Goal: Transaction & Acquisition: Purchase product/service

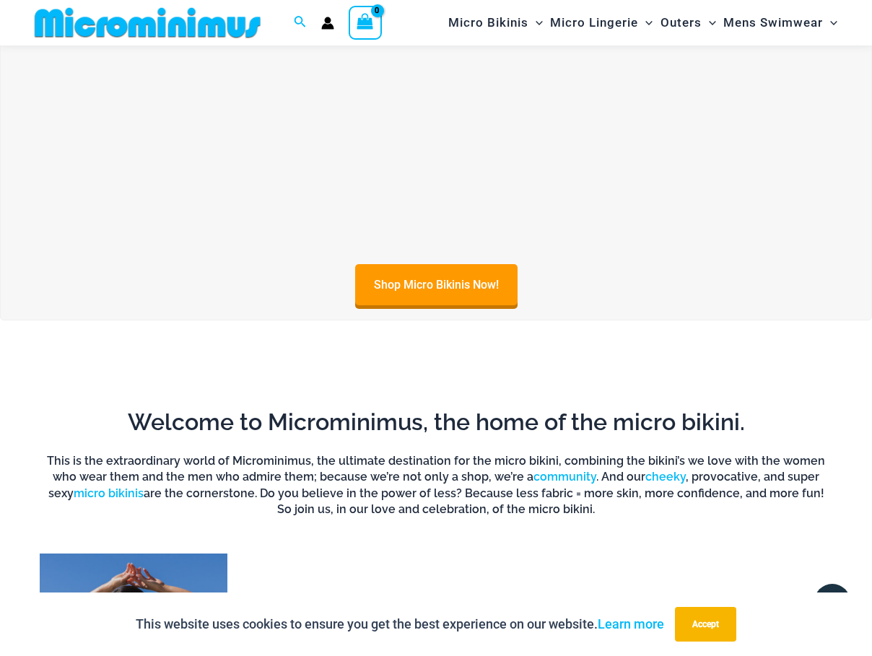
scroll to position [508, 0]
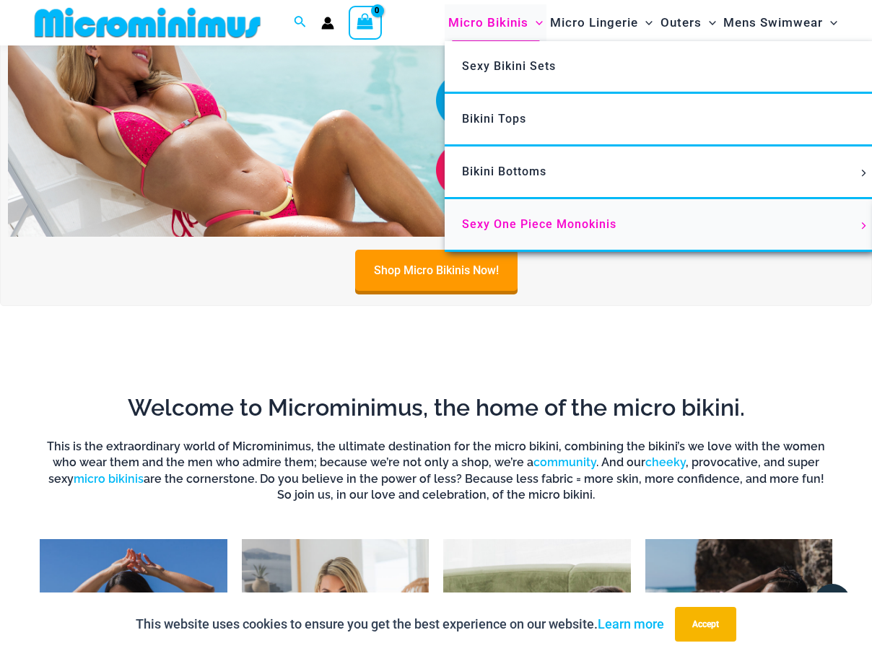
click at [586, 221] on span "Sexy One Piece Monokinis" at bounding box center [539, 224] width 154 height 14
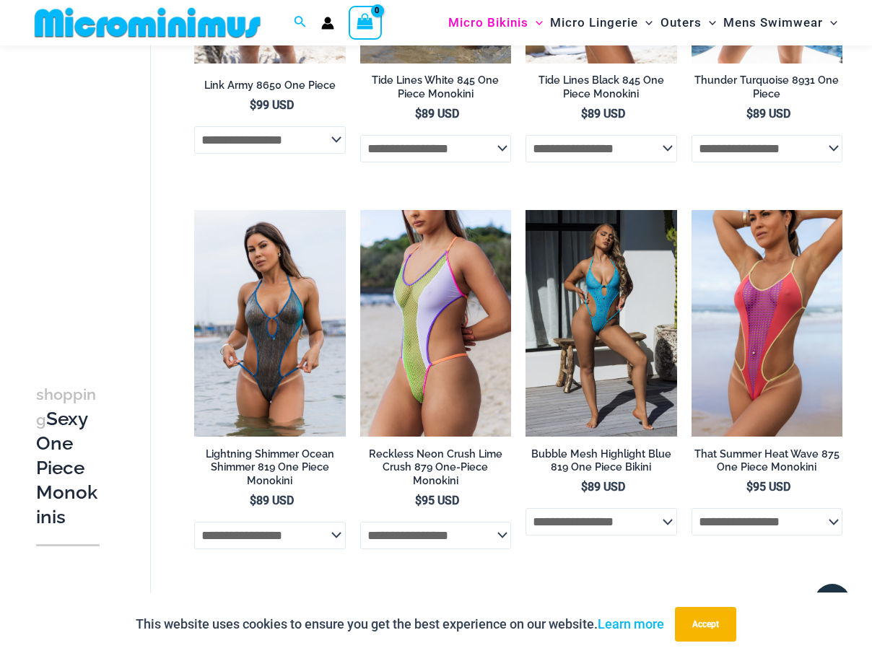
scroll to position [1638, 0]
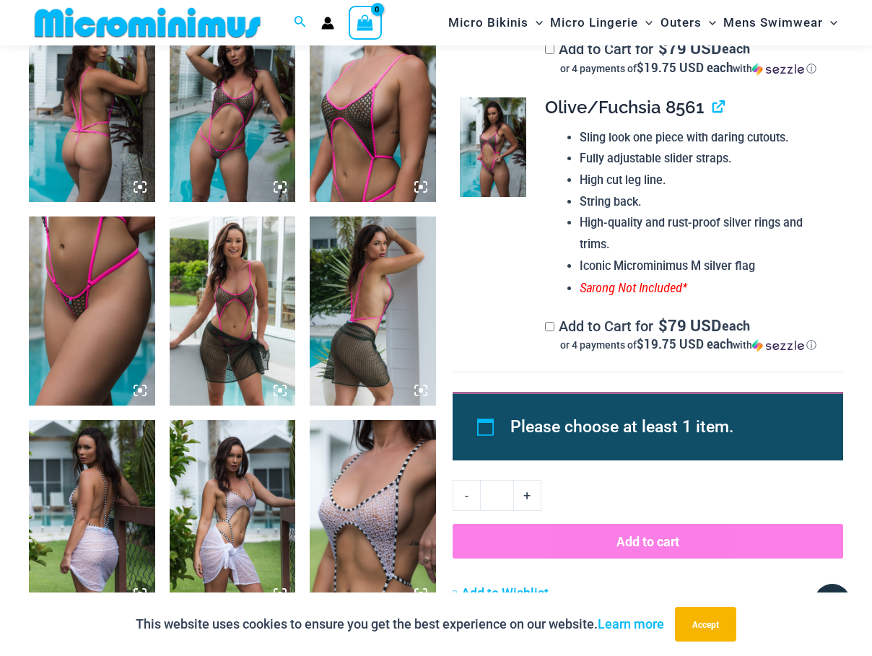
scroll to position [842, 0]
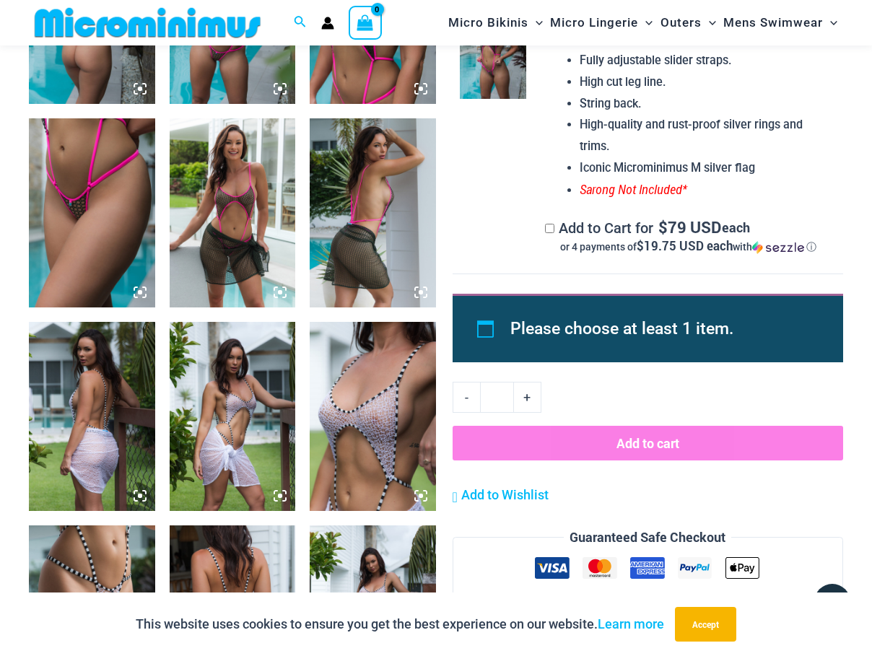
click at [224, 136] on img at bounding box center [233, 212] width 126 height 189
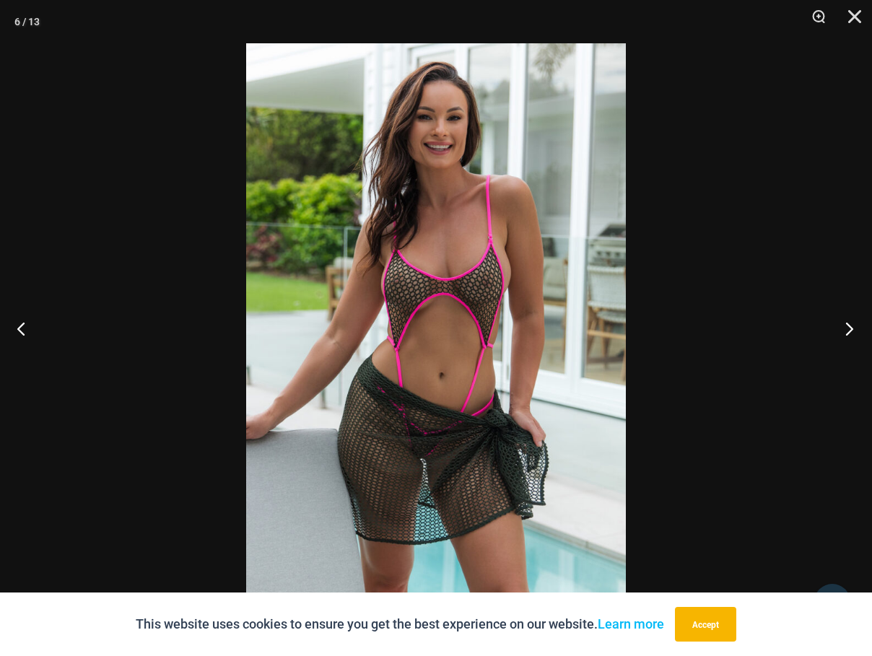
click at [842, 322] on button "Next" at bounding box center [845, 328] width 54 height 72
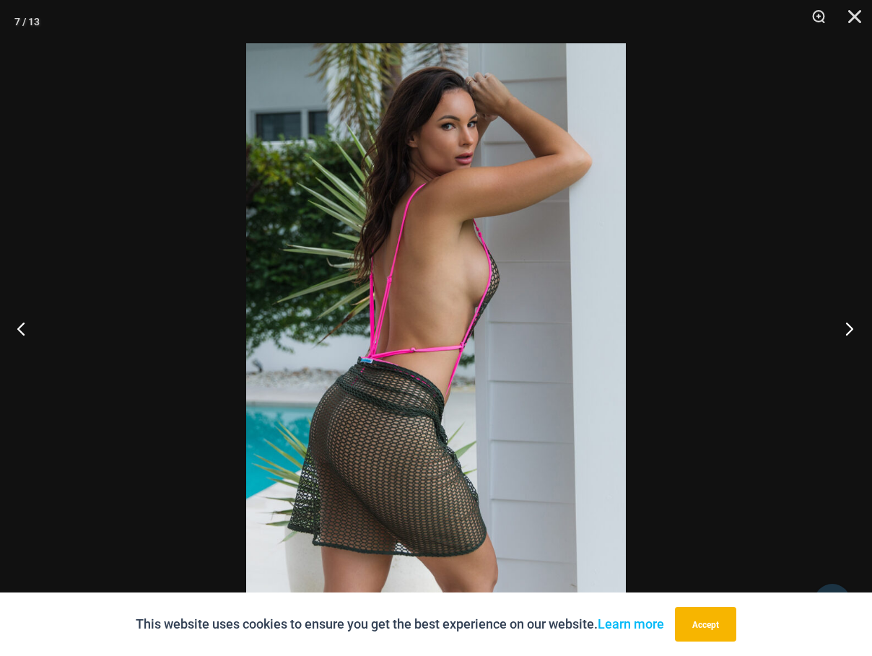
click at [842, 322] on button "Next" at bounding box center [845, 328] width 54 height 72
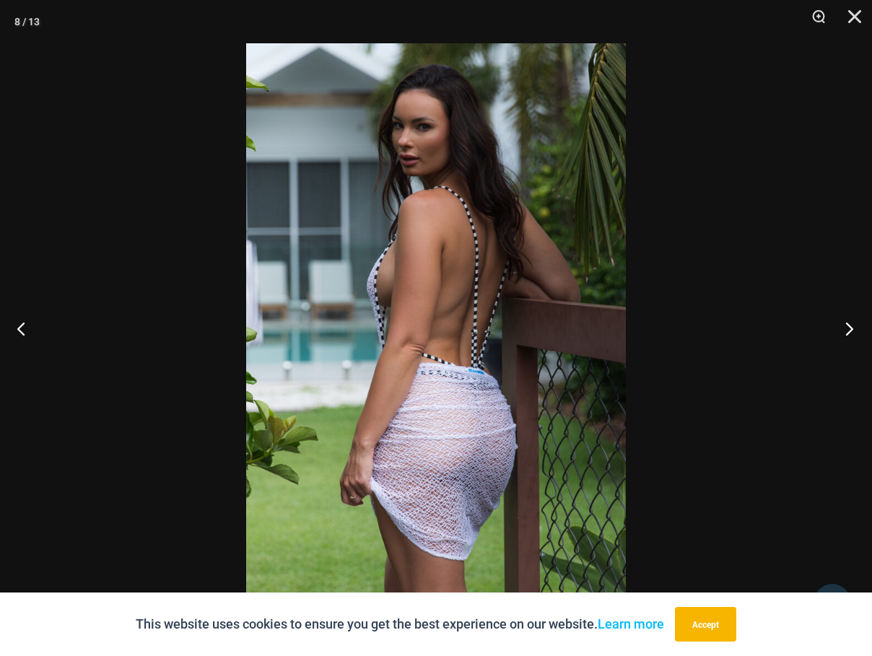
click at [843, 323] on button "Next" at bounding box center [845, 328] width 54 height 72
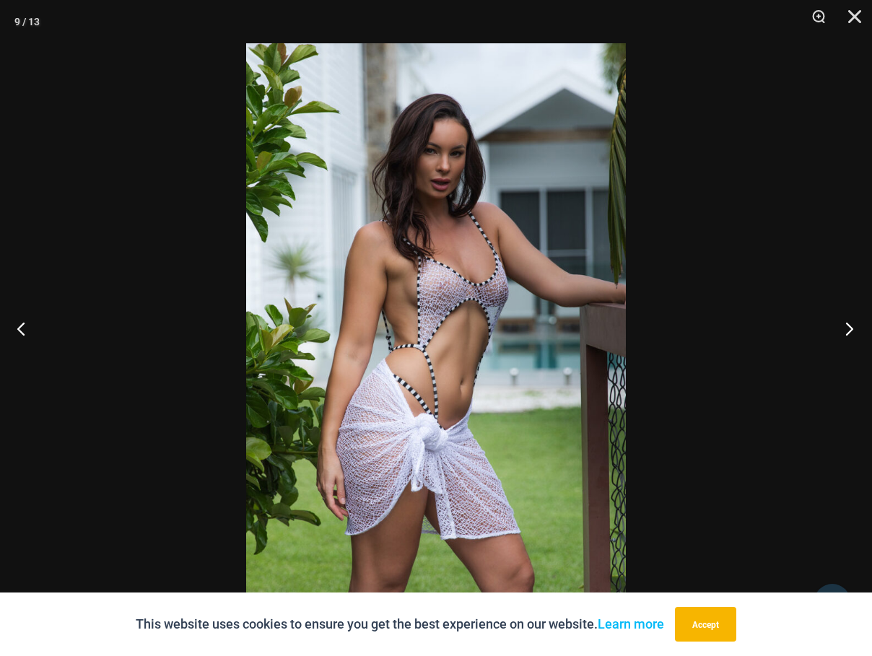
click at [843, 323] on button "Next" at bounding box center [845, 328] width 54 height 72
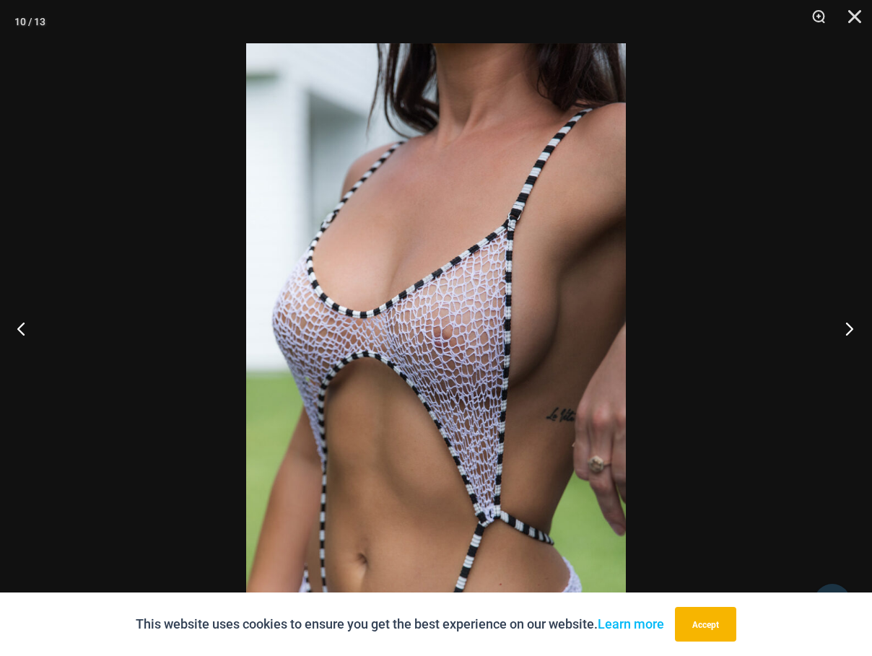
click at [852, 318] on button "Next" at bounding box center [845, 328] width 54 height 72
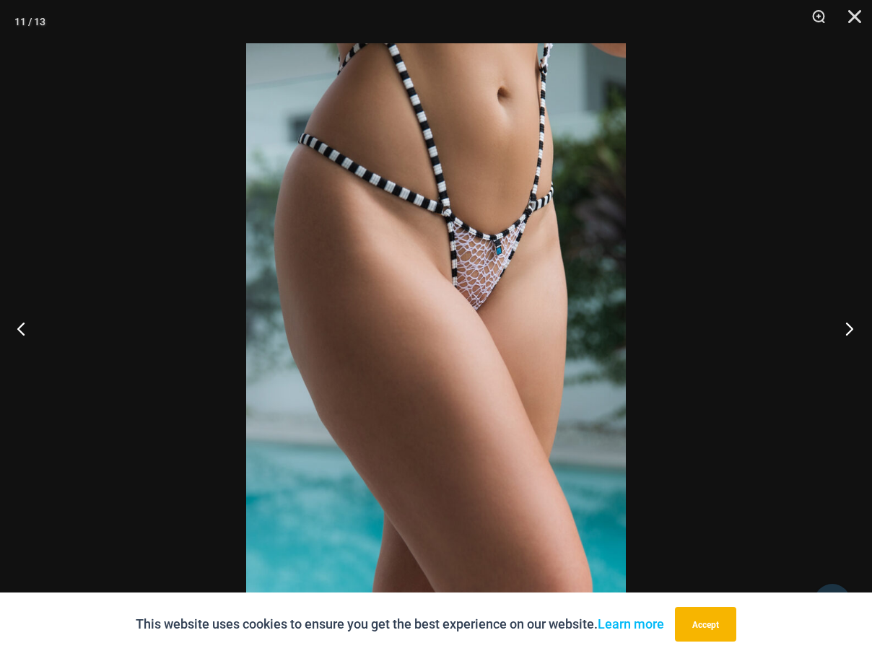
click at [852, 318] on button "Next" at bounding box center [845, 328] width 54 height 72
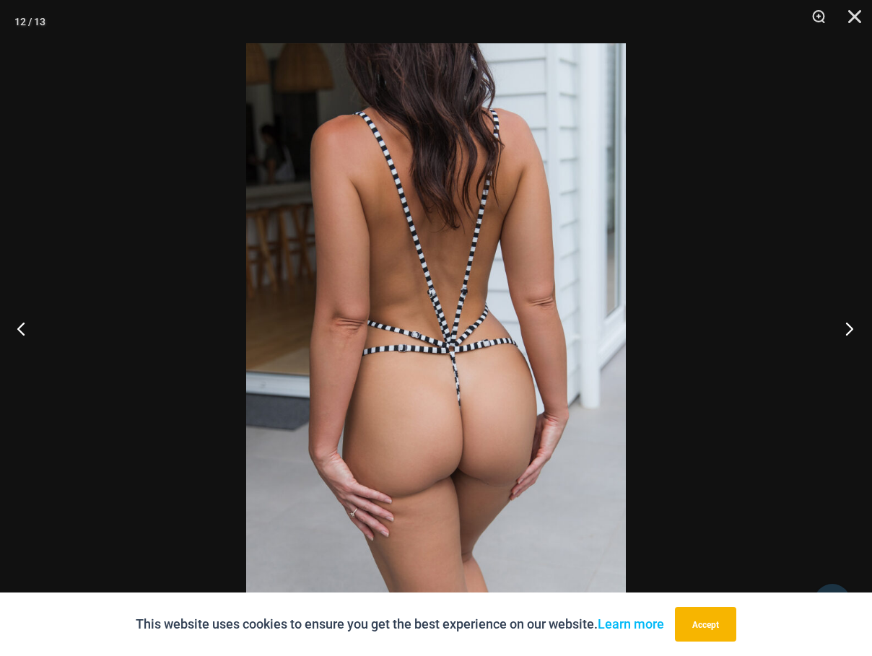
click at [853, 314] on button "Next" at bounding box center [845, 328] width 54 height 72
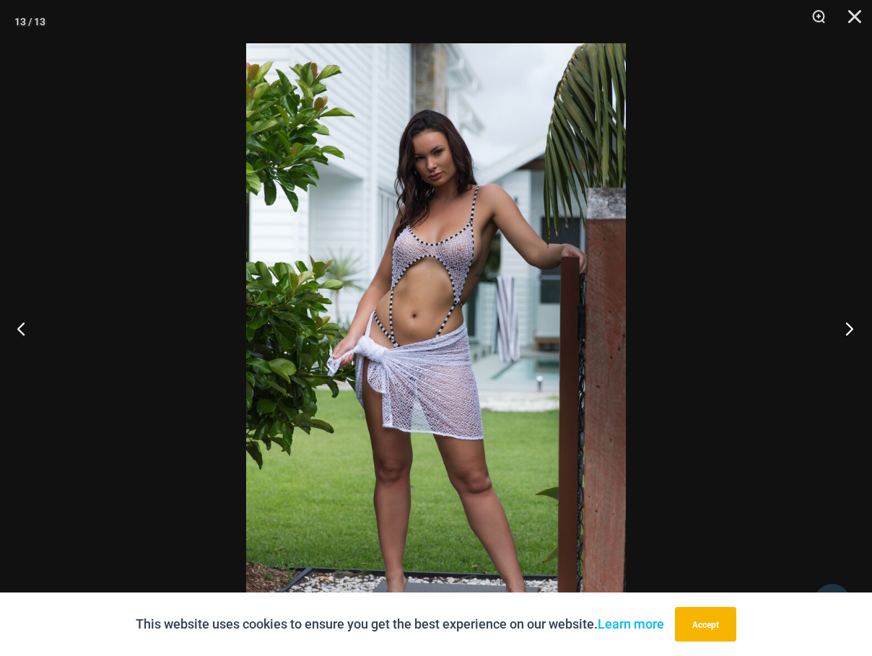
click at [853, 314] on button "Next" at bounding box center [845, 328] width 54 height 72
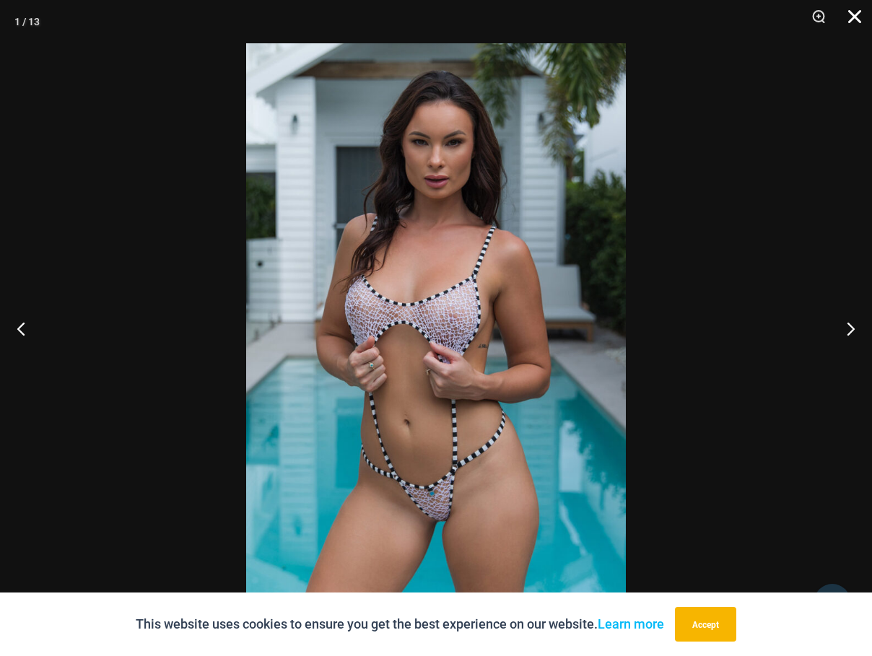
click at [858, 14] on button "Close" at bounding box center [850, 21] width 36 height 43
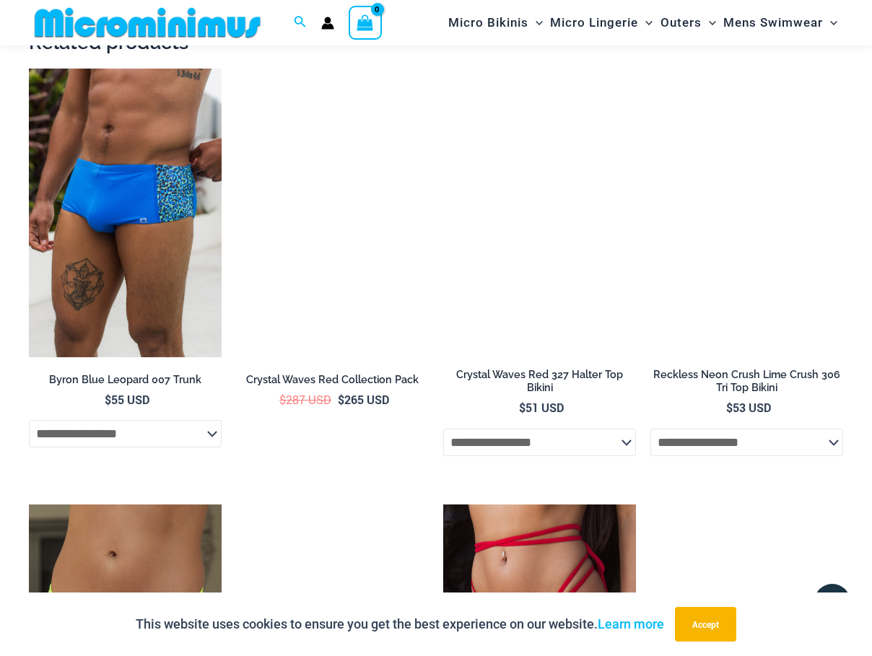
scroll to position [2304, 0]
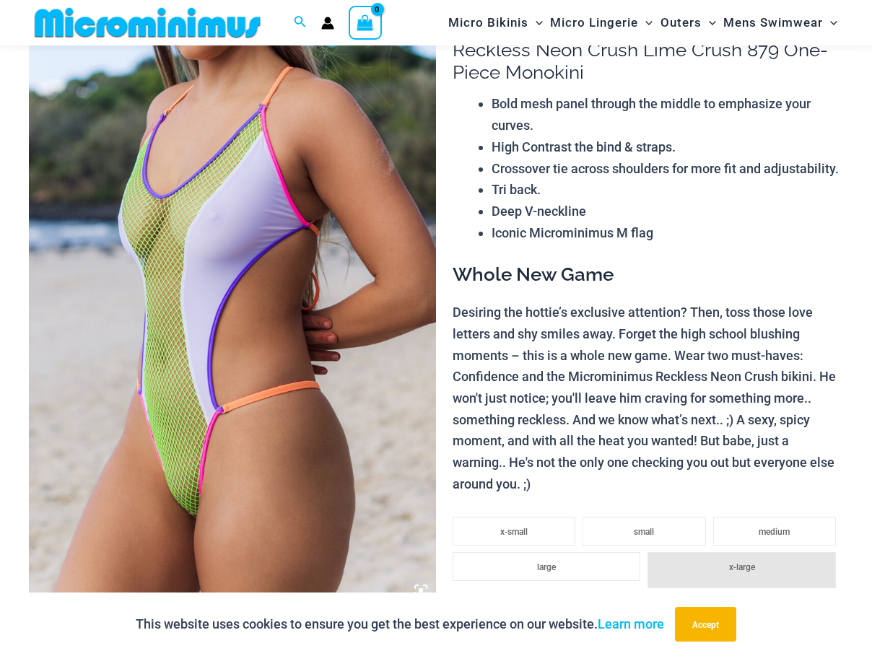
scroll to position [183, 0]
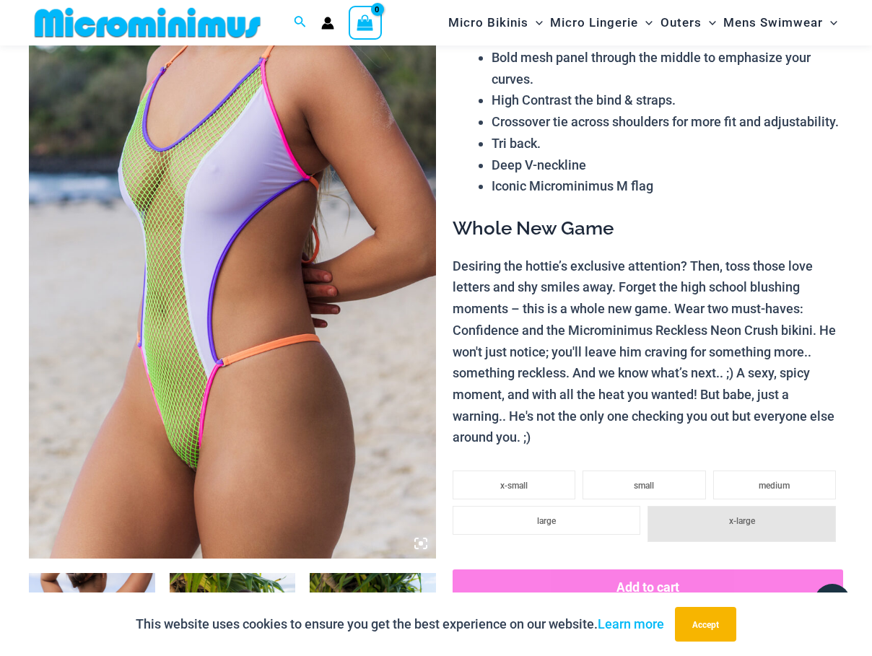
click at [203, 435] on img at bounding box center [232, 253] width 407 height 611
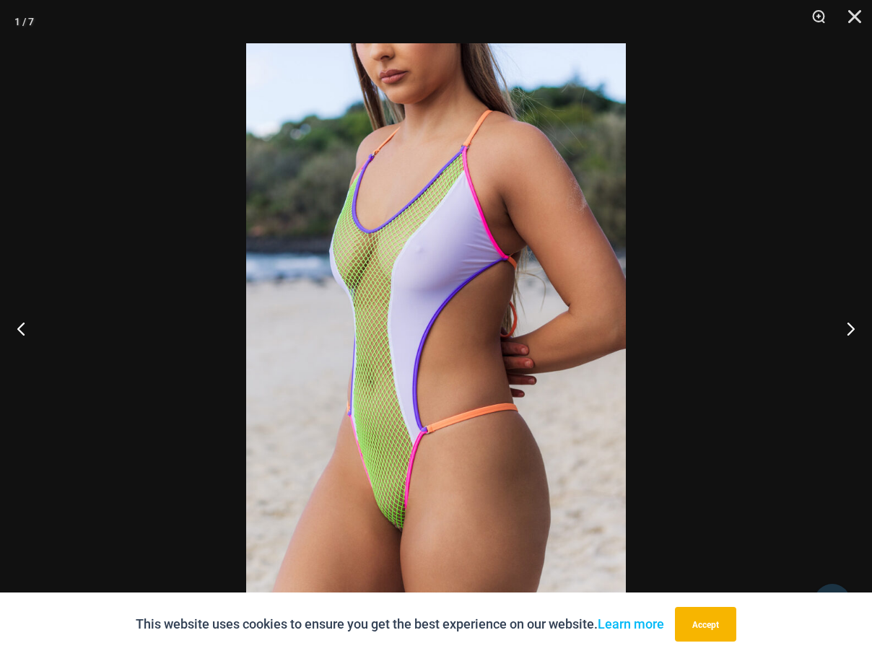
click at [398, 479] on img at bounding box center [436, 328] width 380 height 570
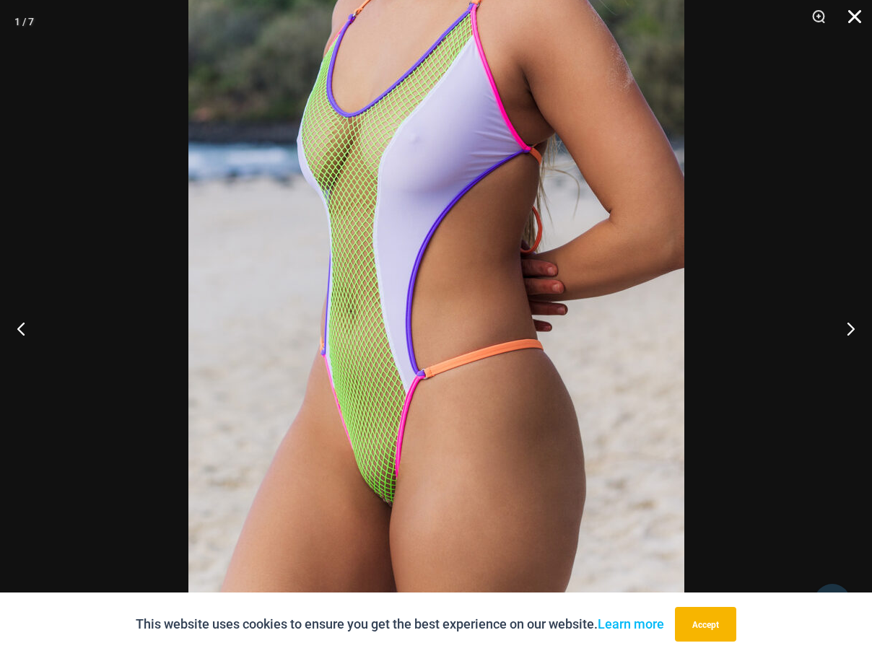
click at [848, 18] on button "Close" at bounding box center [850, 21] width 36 height 43
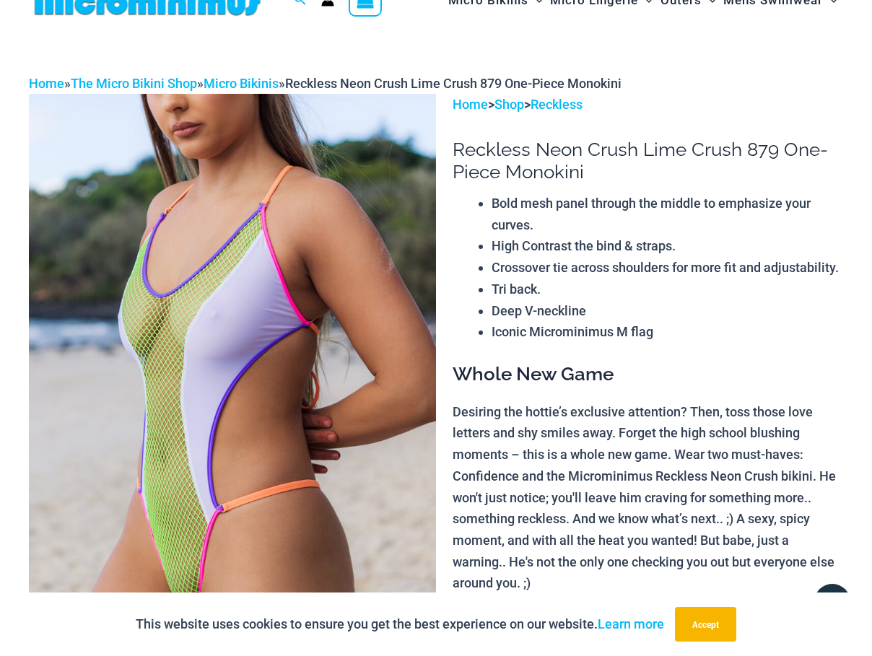
scroll to position [10, 0]
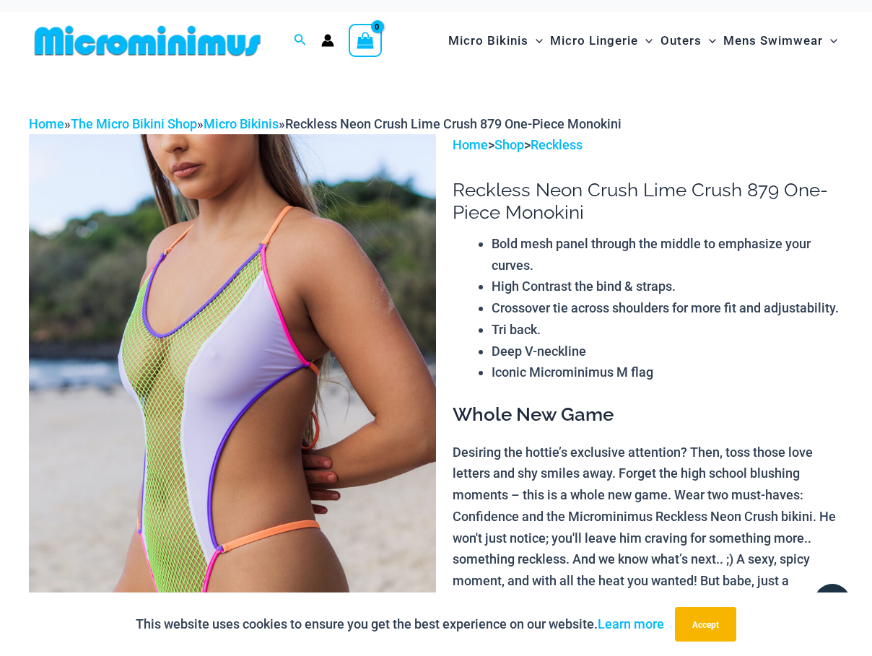
click at [502, 188] on h1 "Reckless Neon Crush Lime Crush 879 One-Piece Monokini" at bounding box center [648, 201] width 391 height 45
click at [502, 189] on h1 "Reckless Neon Crush Lime Crush 879 One-Piece Monokini" at bounding box center [648, 201] width 391 height 45
copy h1 "Reckless"
